Goal: Task Accomplishment & Management: Manage account settings

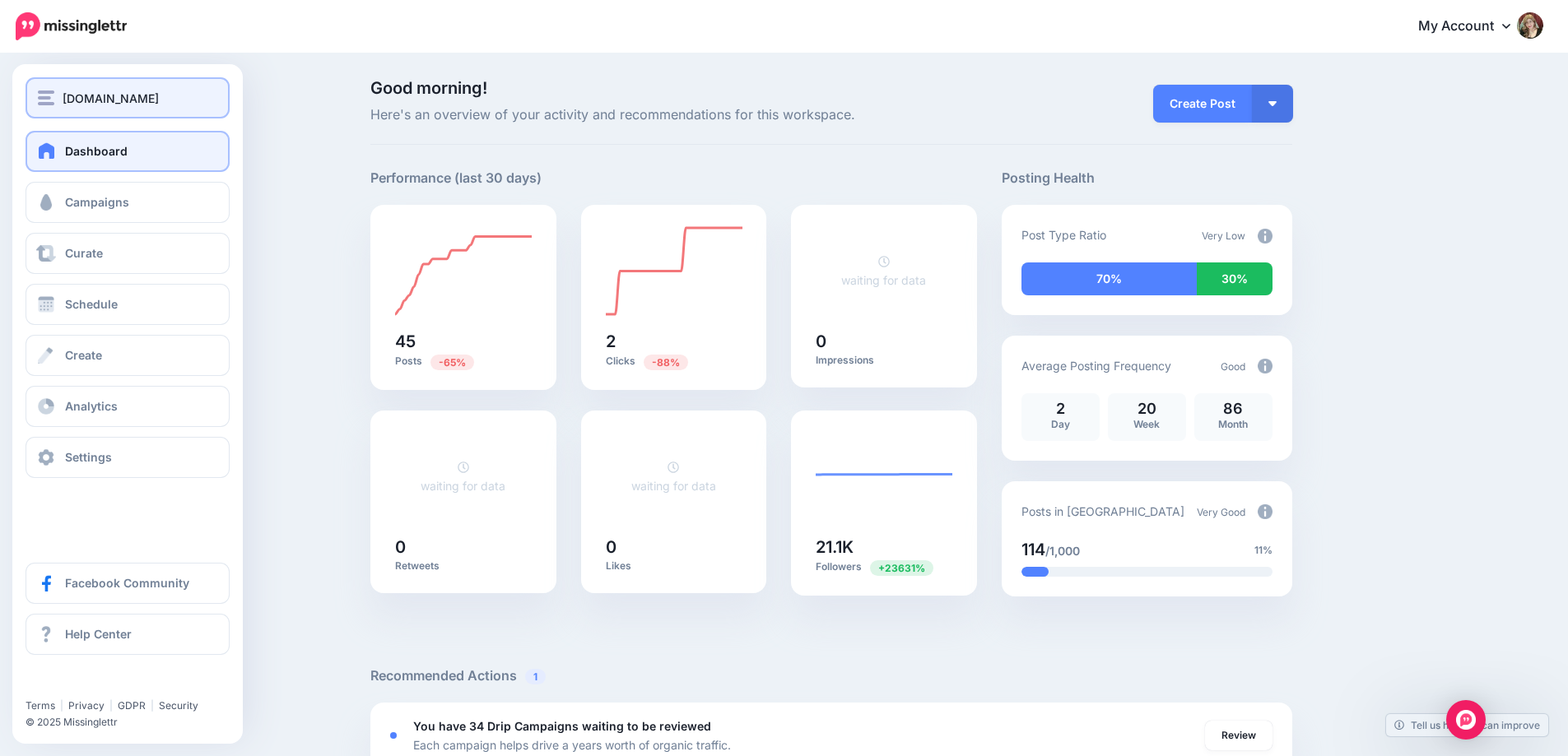
click at [125, 107] on span "[DOMAIN_NAME]" at bounding box center [110, 98] width 96 height 19
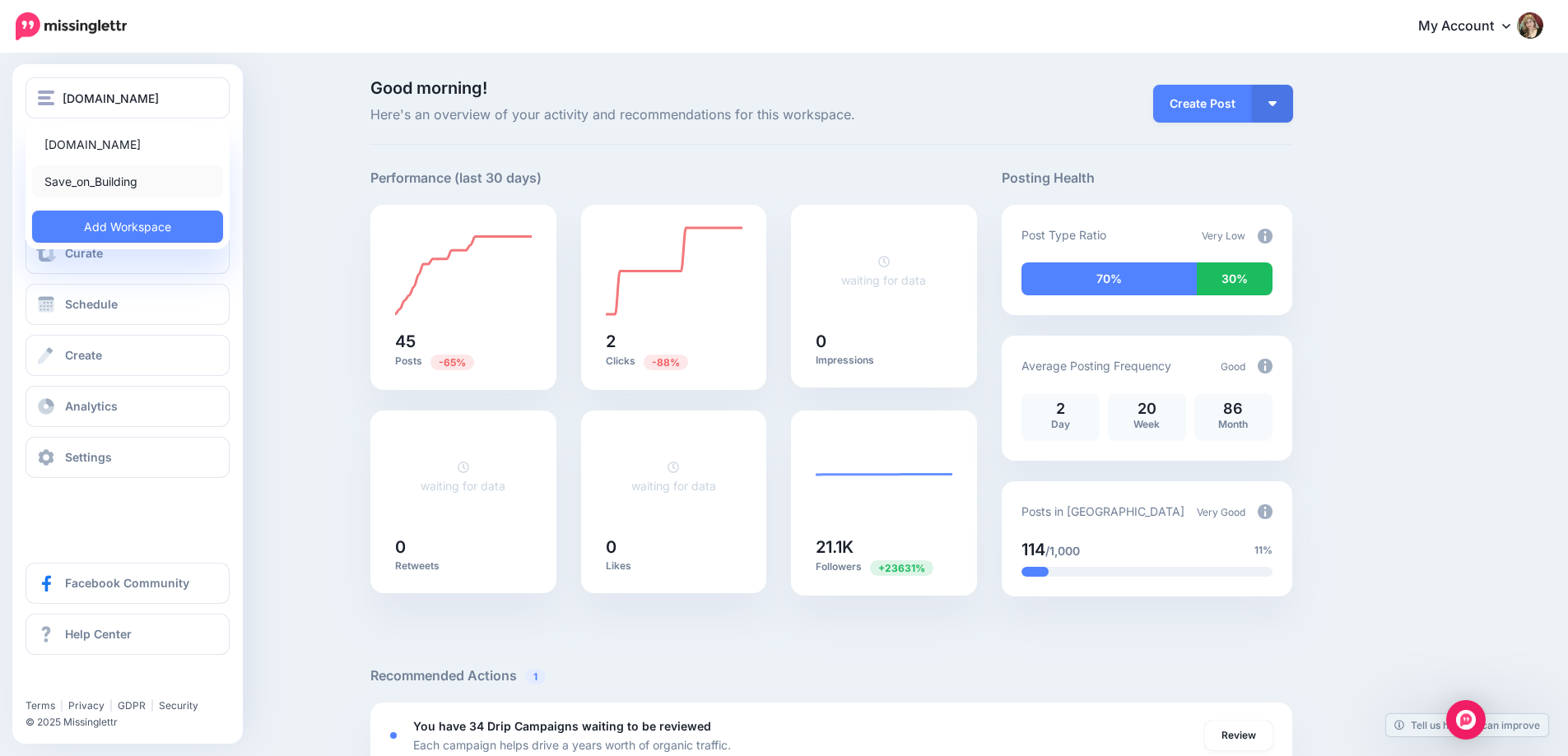
click at [116, 178] on link "Save_on_Building" at bounding box center [127, 181] width 191 height 32
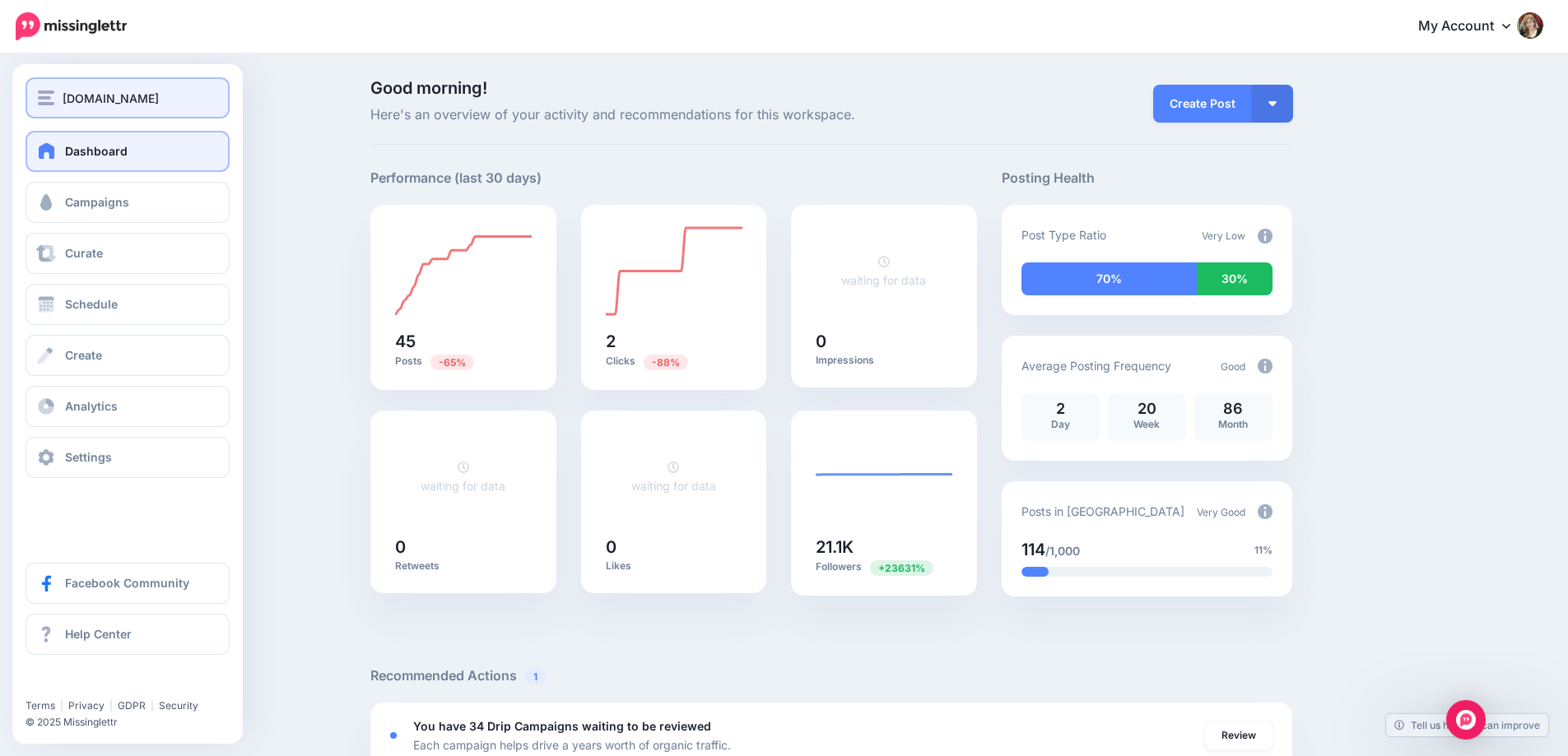
click at [125, 111] on button "[DOMAIN_NAME]" at bounding box center [127, 98] width 204 height 42
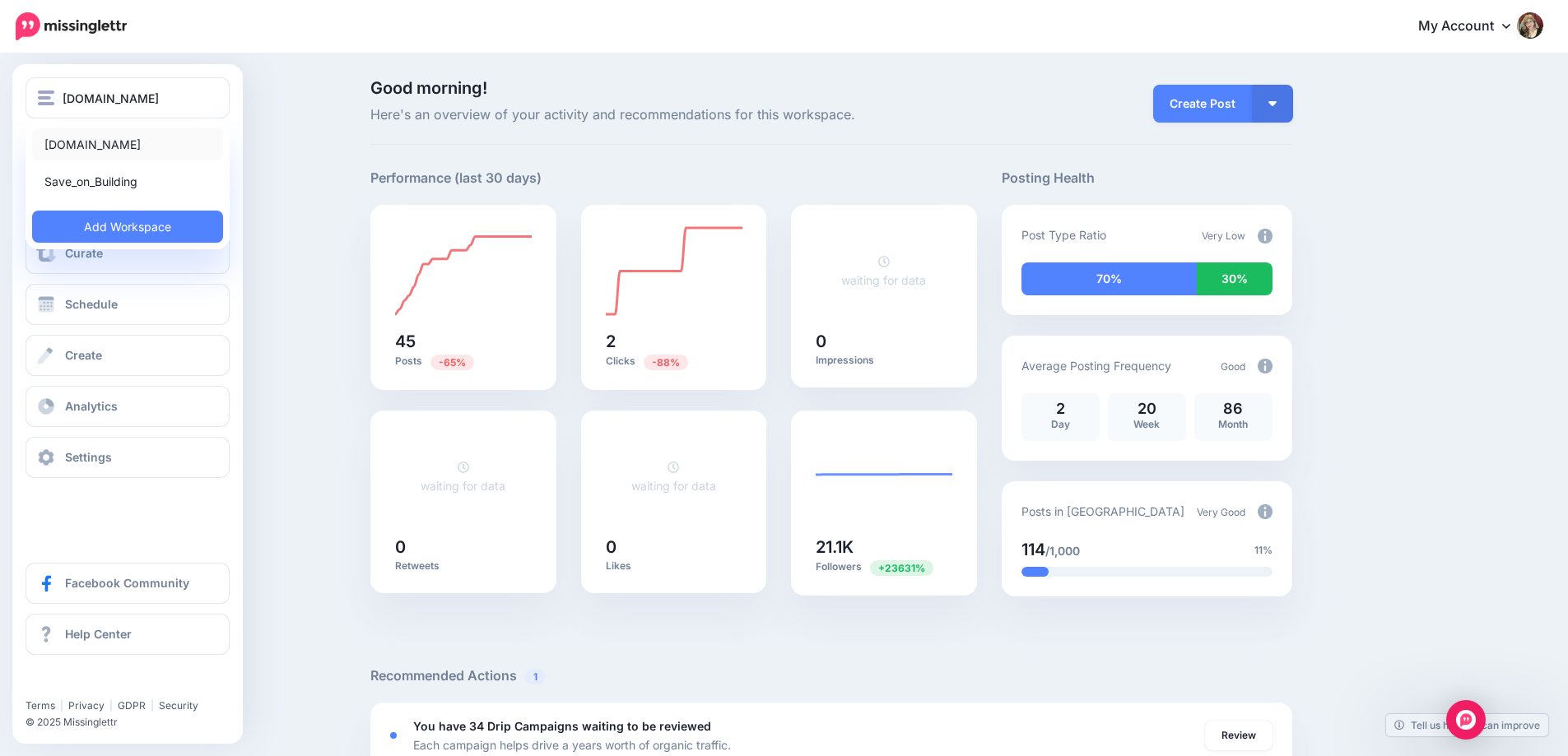
click at [125, 139] on link "[DOMAIN_NAME]" at bounding box center [127, 144] width 191 height 32
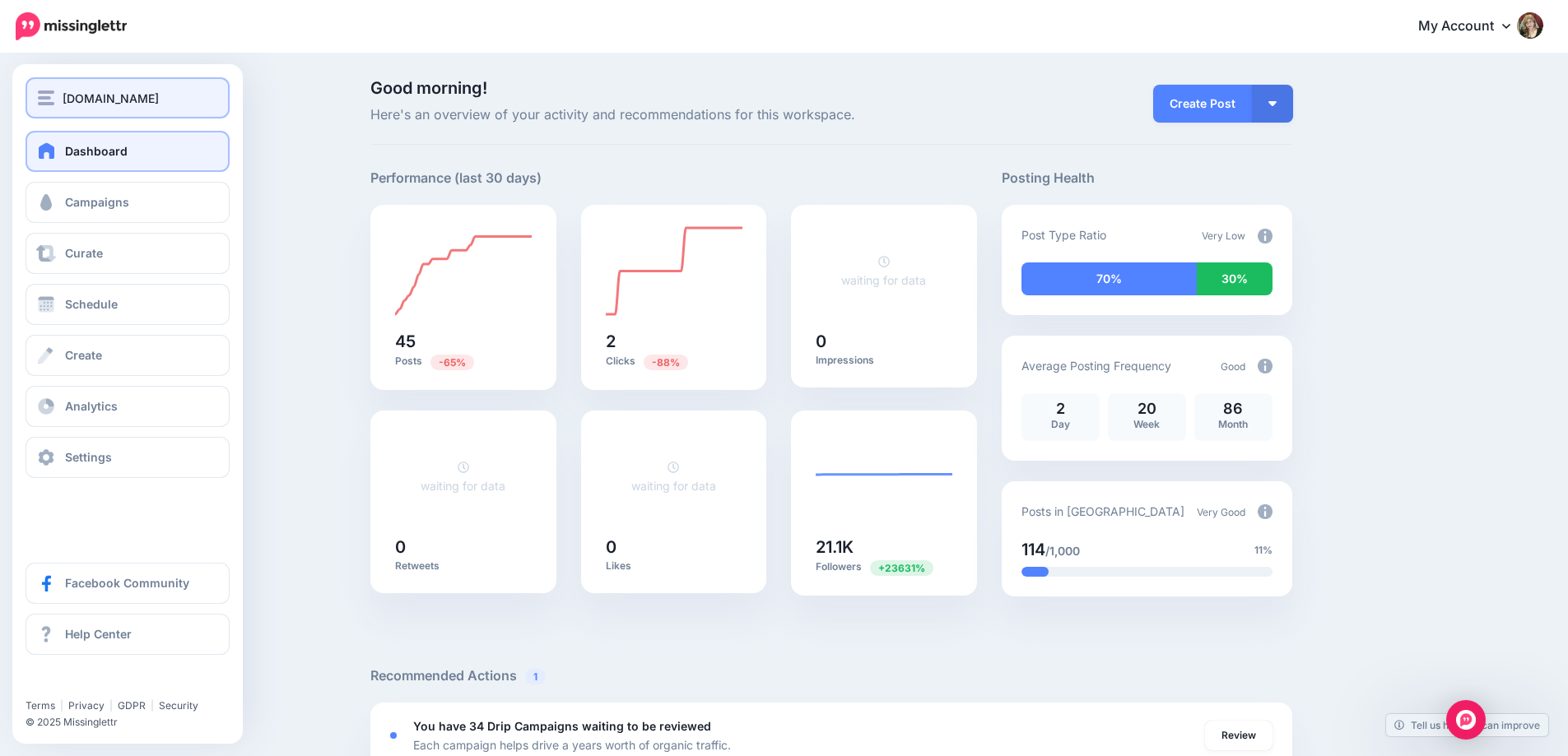
click at [140, 96] on span "[DOMAIN_NAME]" at bounding box center [110, 98] width 96 height 19
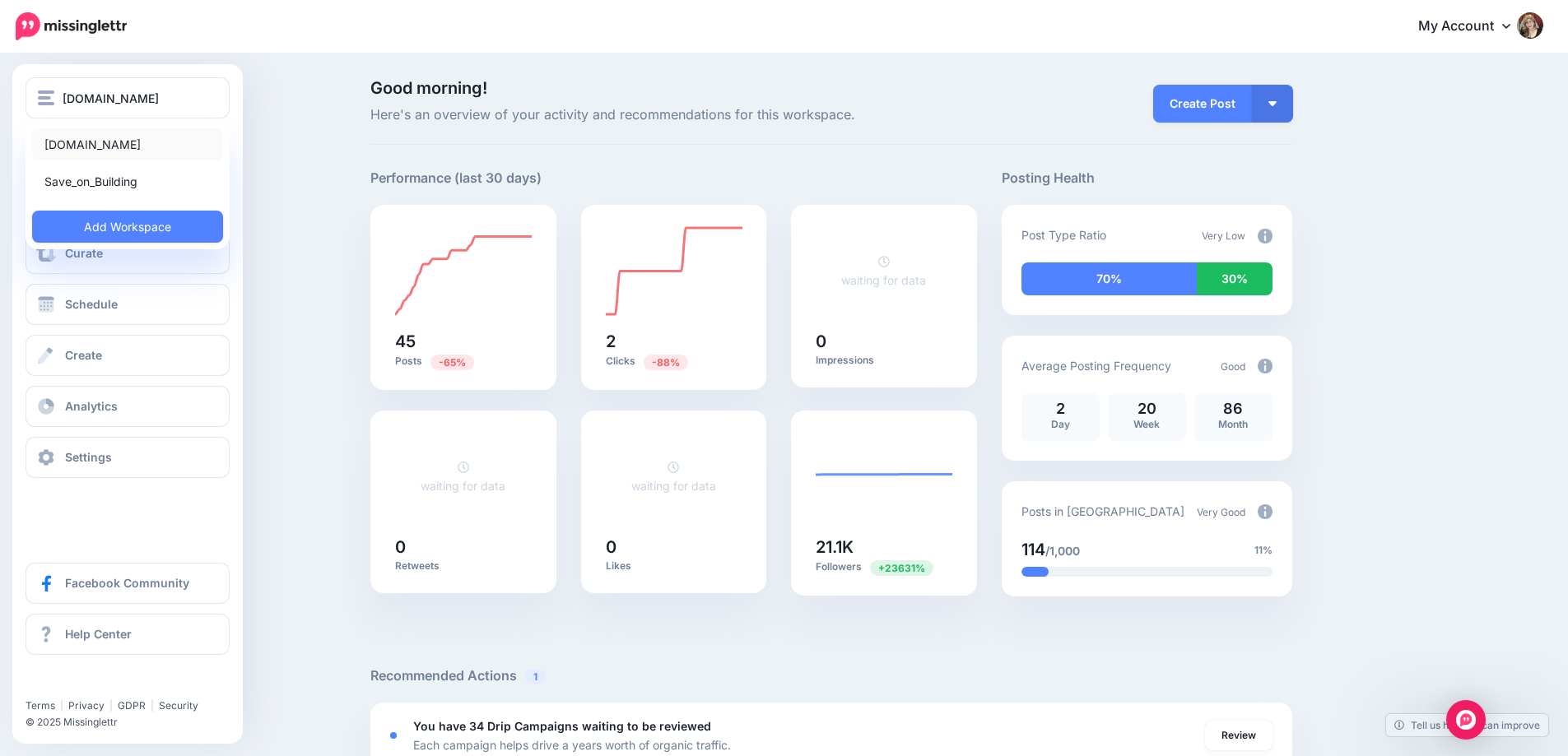
click at [125, 151] on link "[DOMAIN_NAME]" at bounding box center [127, 144] width 191 height 32
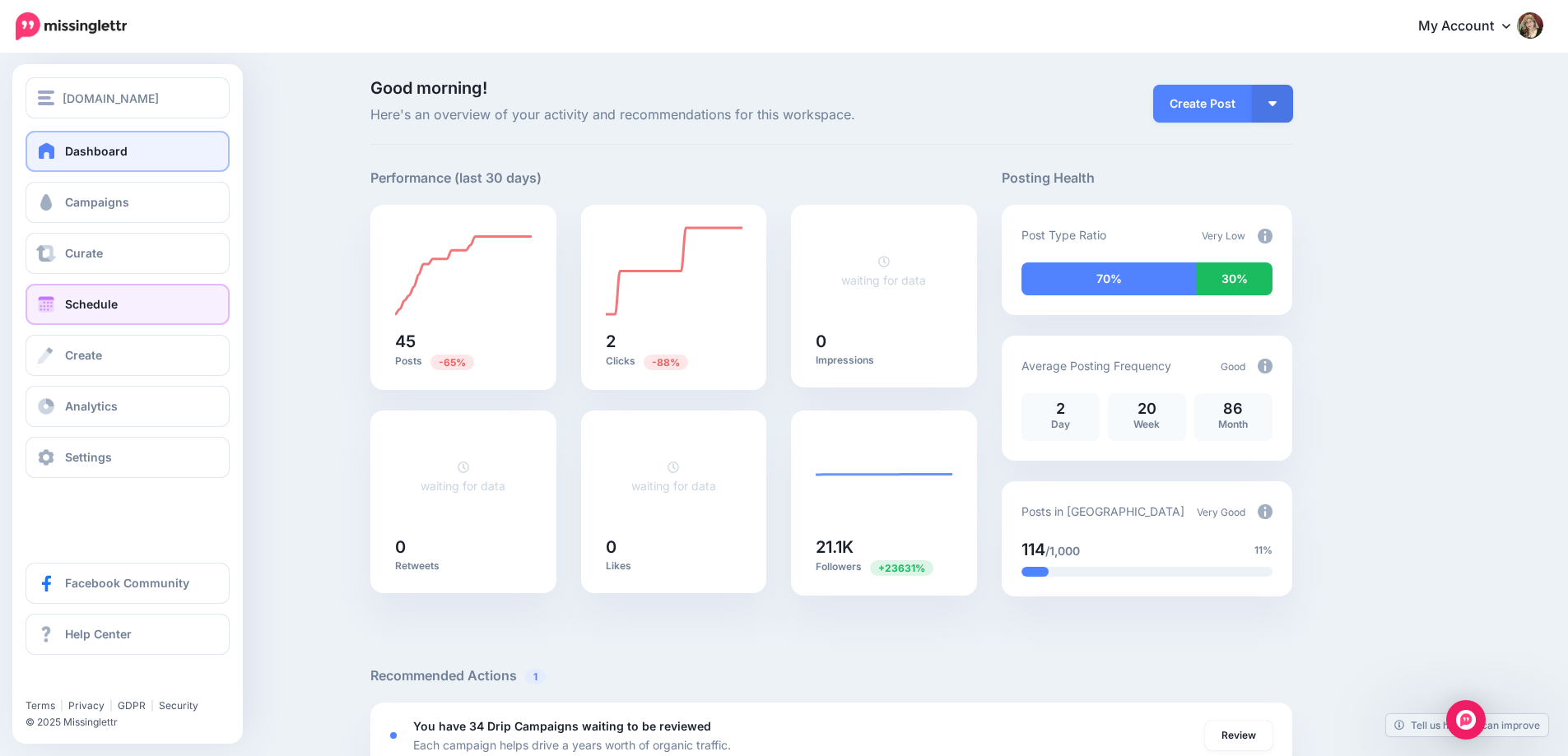
click at [133, 294] on link "Schedule" at bounding box center [127, 304] width 204 height 42
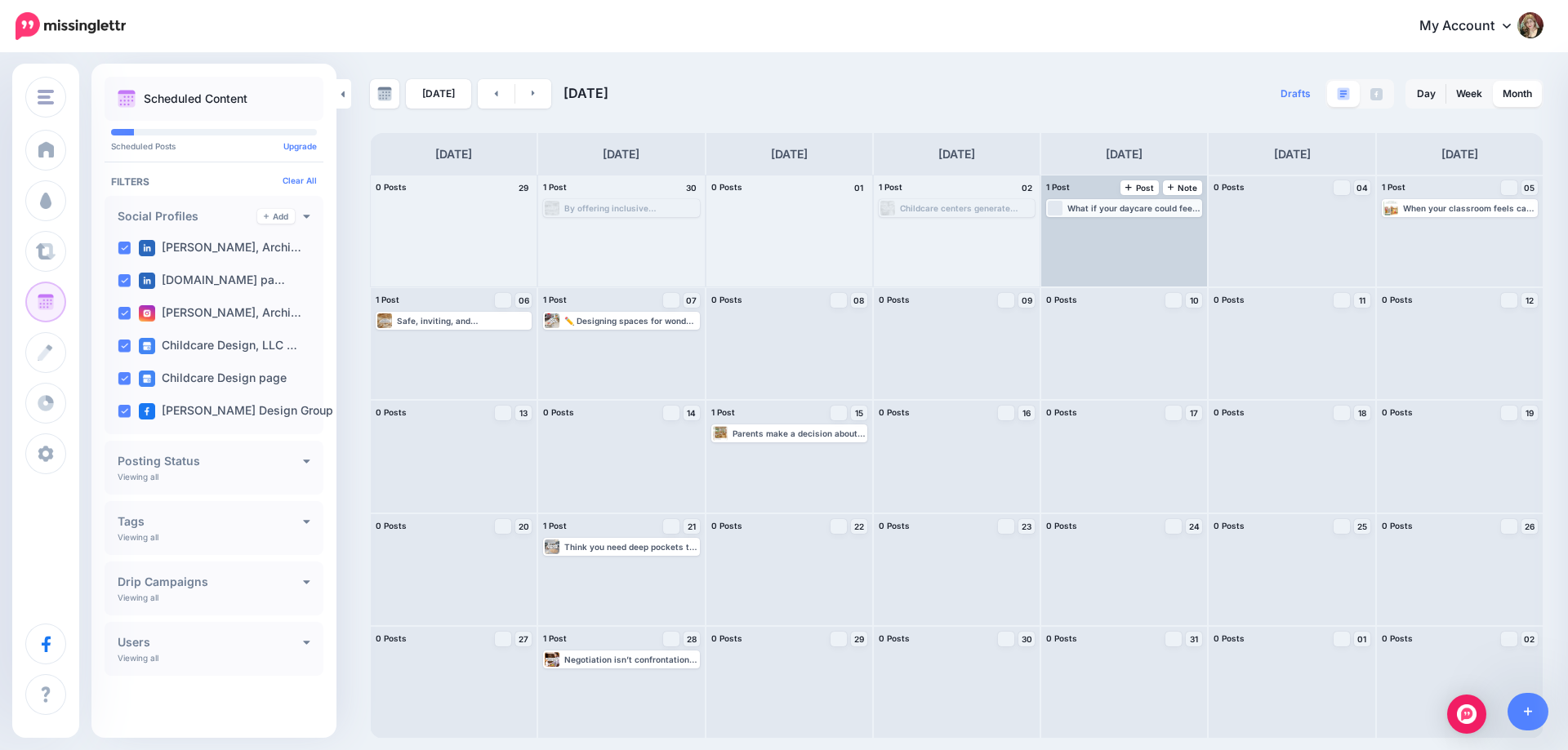
click at [1117, 209] on div "What if your daycare could feel just like this? From playful curb appeal to pur…" at bounding box center [1134, 208] width 133 height 10
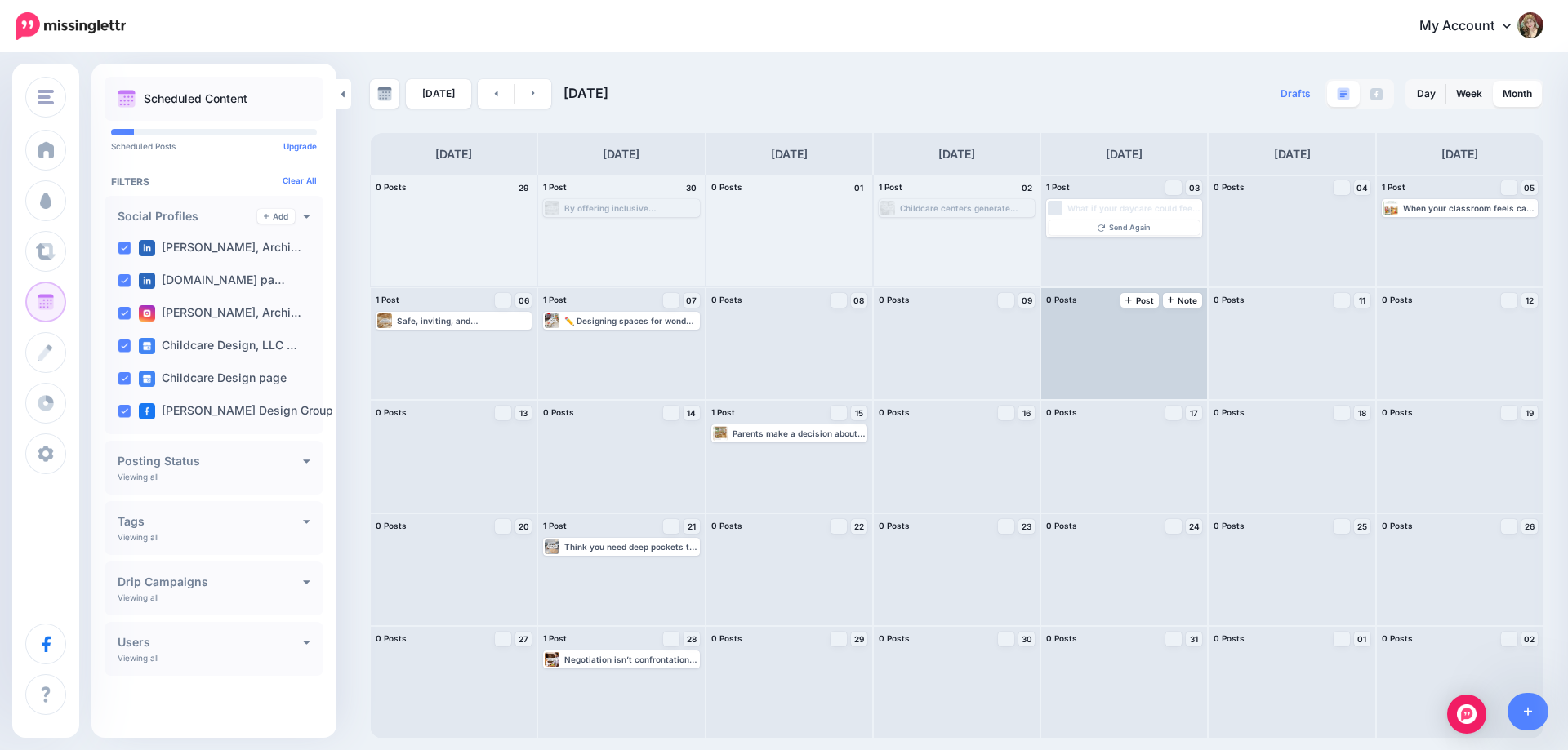
click at [1144, 364] on div at bounding box center [1124, 343] width 166 height 111
